Goal: Transaction & Acquisition: Purchase product/service

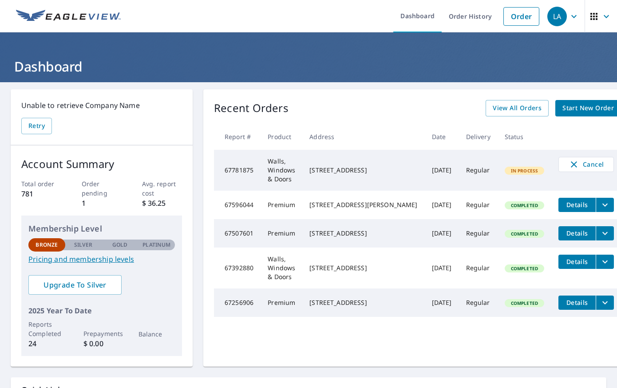
click at [562, 110] on span "Start New Order" at bounding box center [587, 108] width 51 height 11
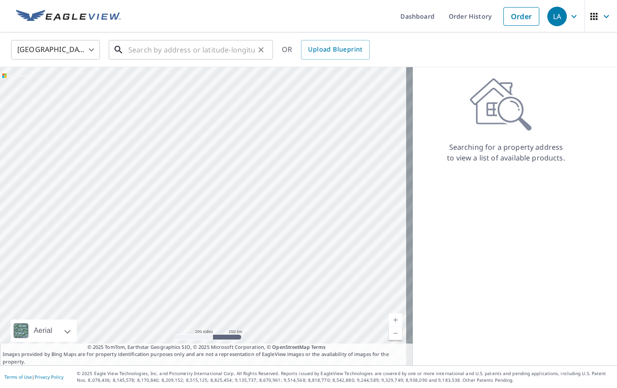
click at [212, 48] on input "text" at bounding box center [191, 49] width 127 height 25
click at [196, 50] on input "[STREET_ADDRESS][PERSON_NAME]" at bounding box center [191, 49] width 127 height 25
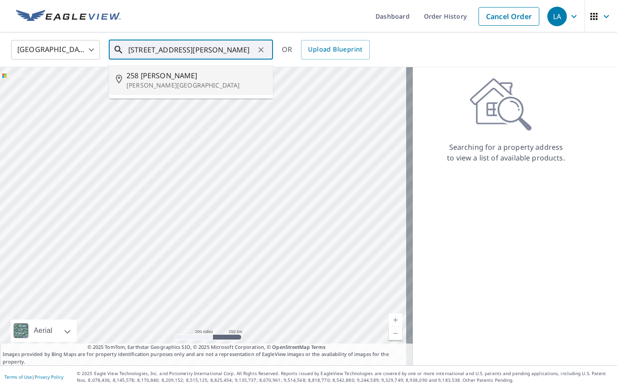
click at [169, 76] on span "258 [PERSON_NAME]" at bounding box center [196, 75] width 139 height 11
type input "[STREET_ADDRESS][PERSON_NAME][PERSON_NAME]"
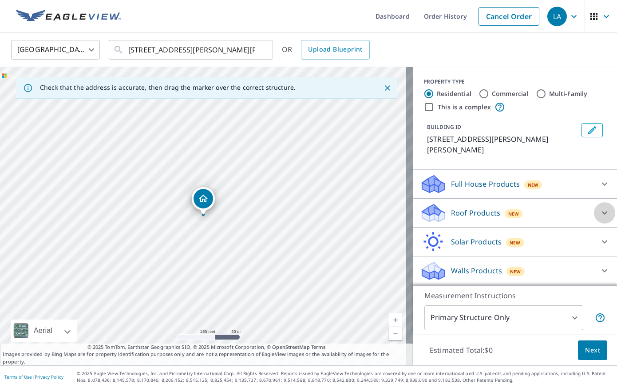
click at [599, 207] on icon at bounding box center [604, 212] width 11 height 11
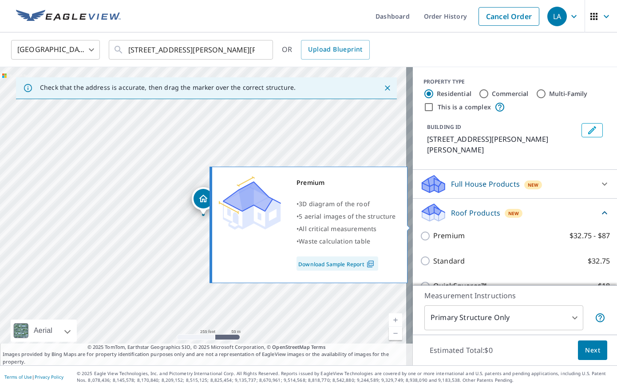
click at [420, 230] on input "Premium $32.75 - $87" at bounding box center [426, 235] width 13 height 11
checkbox input "true"
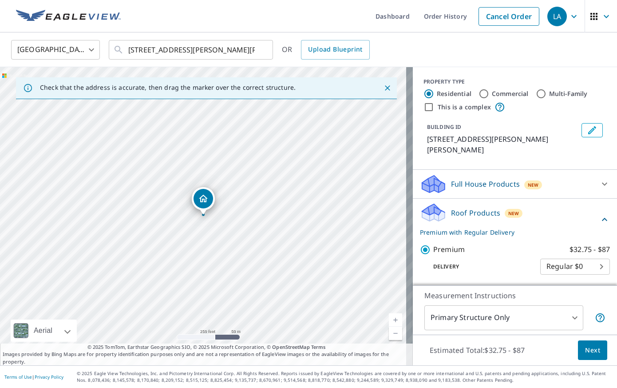
click at [586, 351] on span "Next" at bounding box center [592, 350] width 15 height 11
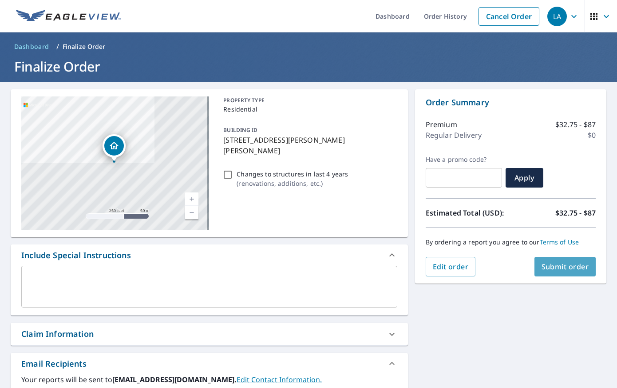
click at [547, 265] on span "Submit order" at bounding box center [566, 266] width 48 height 10
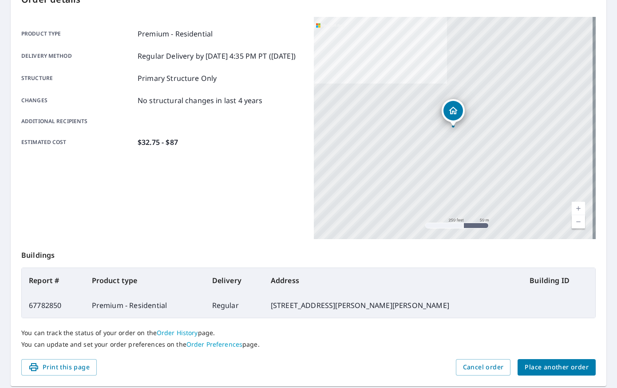
scroll to position [135, 0]
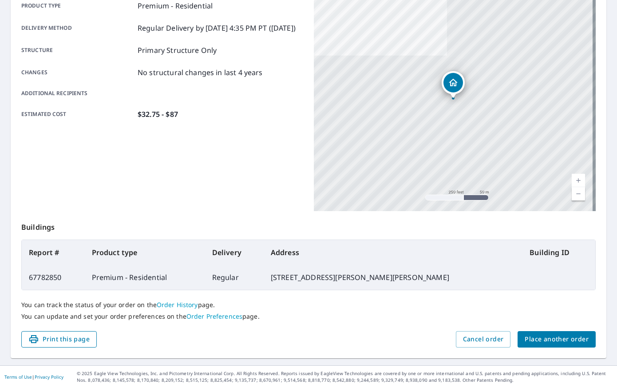
click at [59, 341] on span "Print this page" at bounding box center [58, 338] width 61 height 11
